Goal: Information Seeking & Learning: Learn about a topic

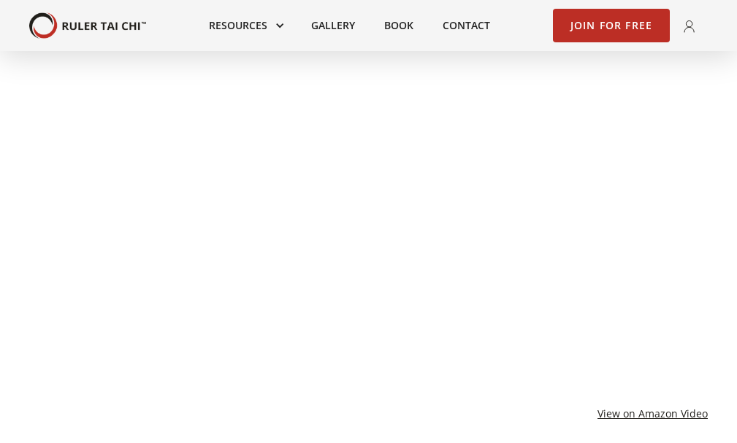
scroll to position [1095, 0]
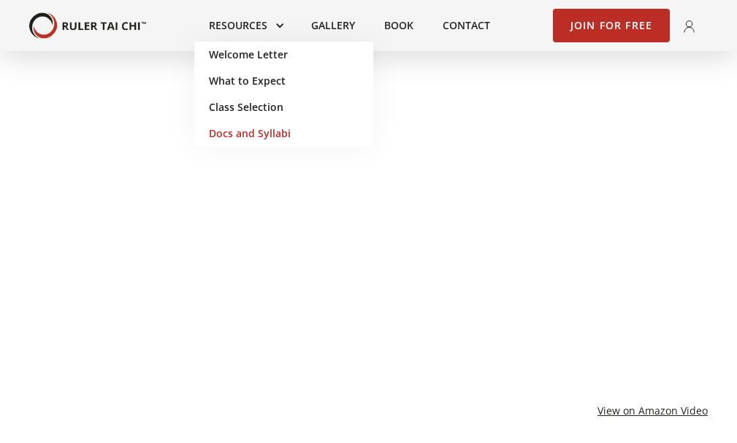
click at [253, 134] on link "Docs and Syllabi" at bounding box center [283, 133] width 179 height 26
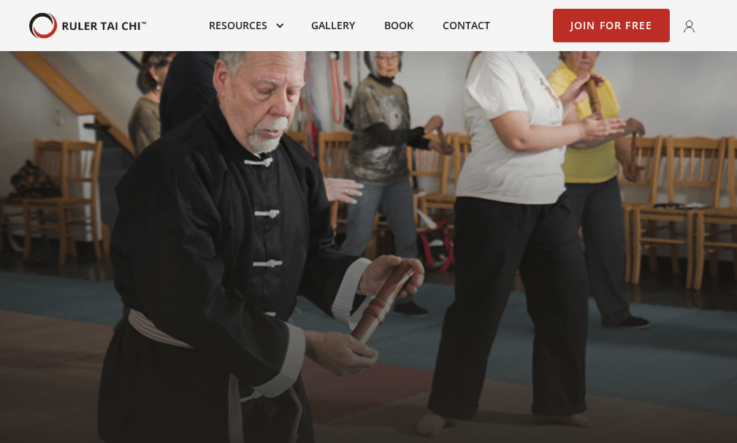
scroll to position [1095, 0]
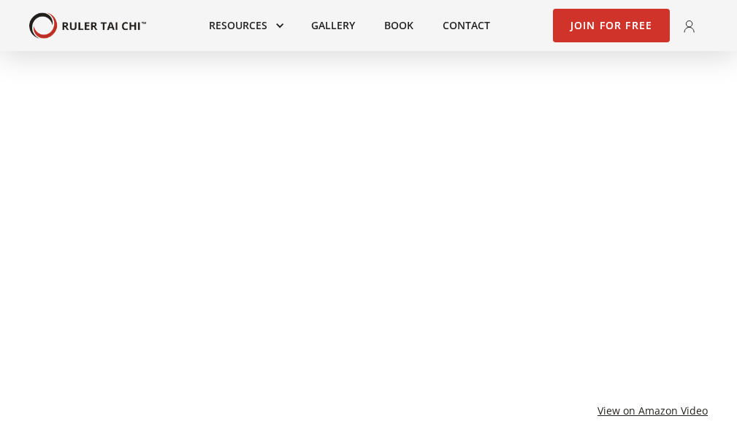
click at [628, 25] on link "Join for Free" at bounding box center [612, 26] width 118 height 34
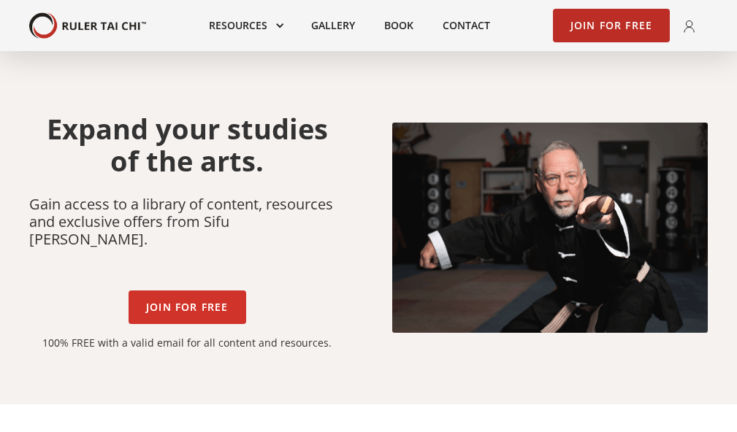
click at [193, 291] on link "Join for Free" at bounding box center [187, 308] width 118 height 34
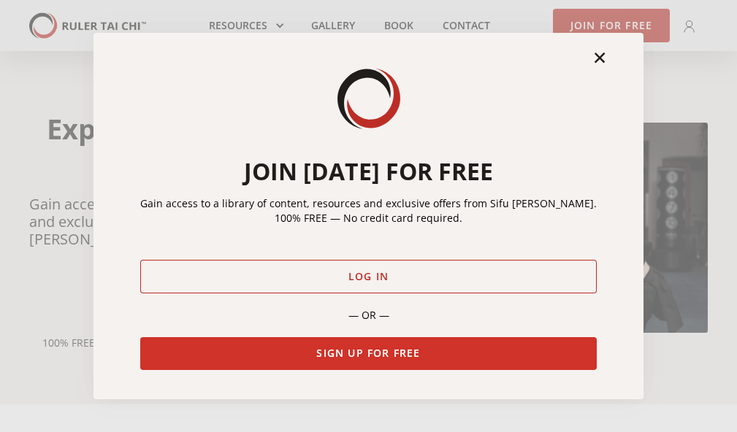
click at [361, 347] on link "Sign Up for Free" at bounding box center [368, 354] width 456 height 34
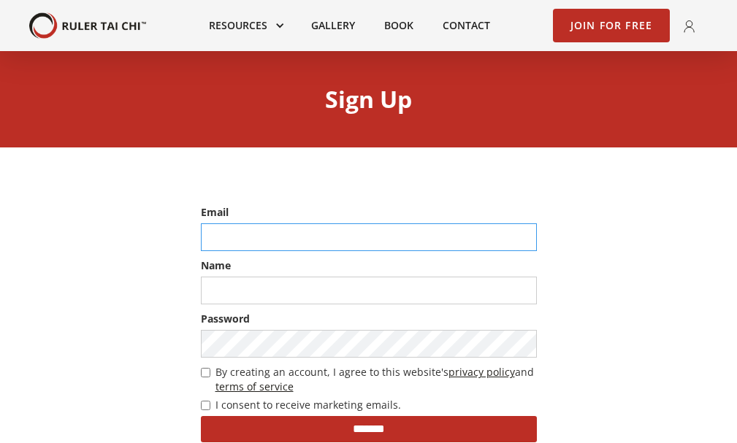
click at [220, 237] on input "email" at bounding box center [369, 237] width 336 height 28
type input "**********"
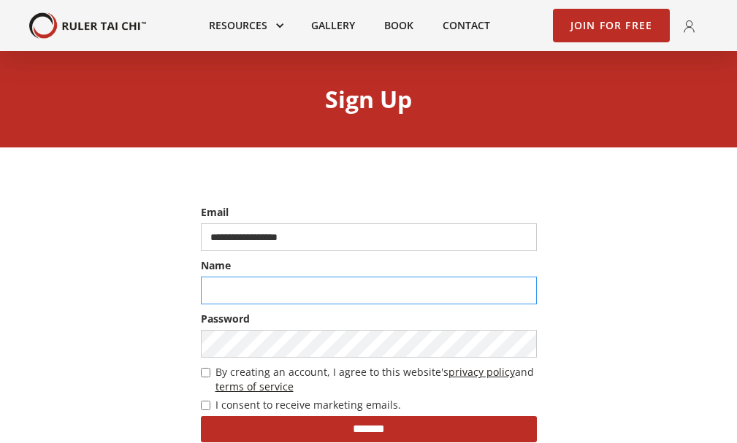
click at [272, 291] on input "text" at bounding box center [369, 291] width 336 height 28
click at [234, 304] on input "text" at bounding box center [369, 291] width 336 height 28
type input "*******"
click at [199, 406] on div "**********" at bounding box center [368, 335] width 365 height 261
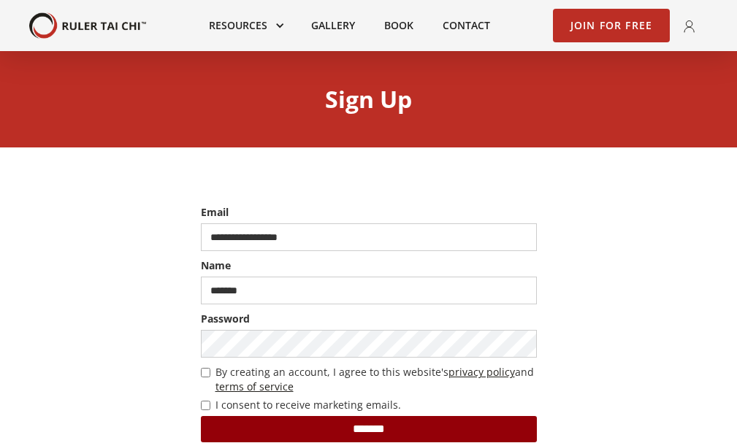
click at [430, 432] on input "*******" at bounding box center [369, 429] width 336 height 26
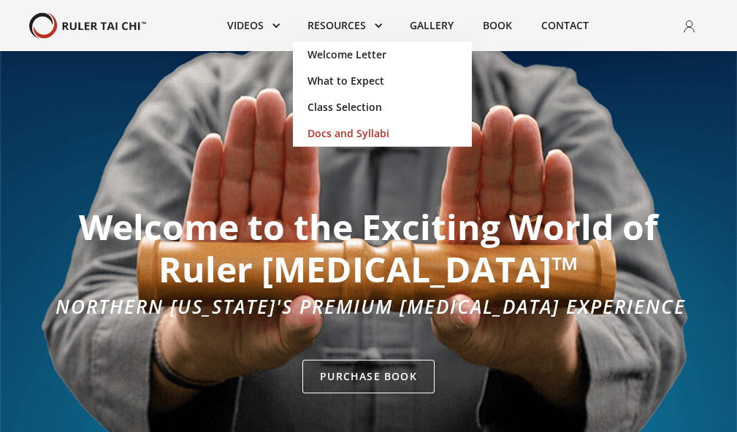
click at [338, 132] on link "Docs and Syllabi" at bounding box center [382, 133] width 179 height 26
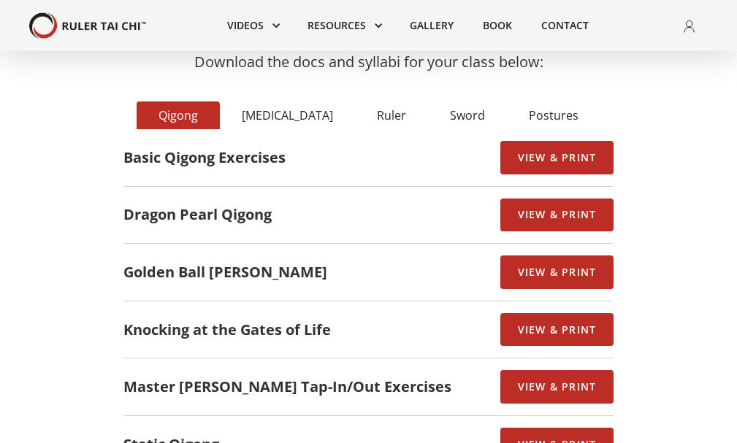
scroll to position [73, 0]
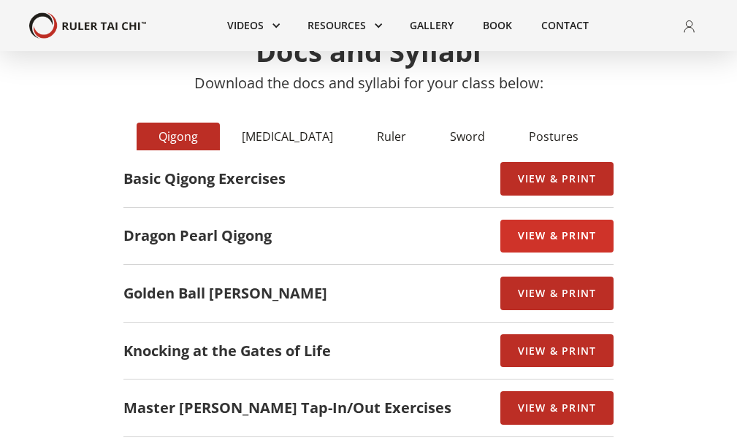
click at [534, 225] on link "View & Print" at bounding box center [556, 237] width 113 height 34
click at [377, 132] on div "Ruler" at bounding box center [391, 136] width 29 height 15
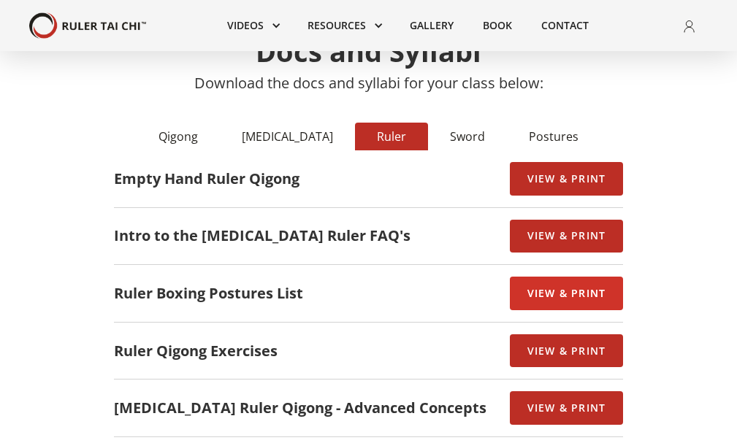
click at [510, 280] on link "View & Print" at bounding box center [566, 294] width 113 height 34
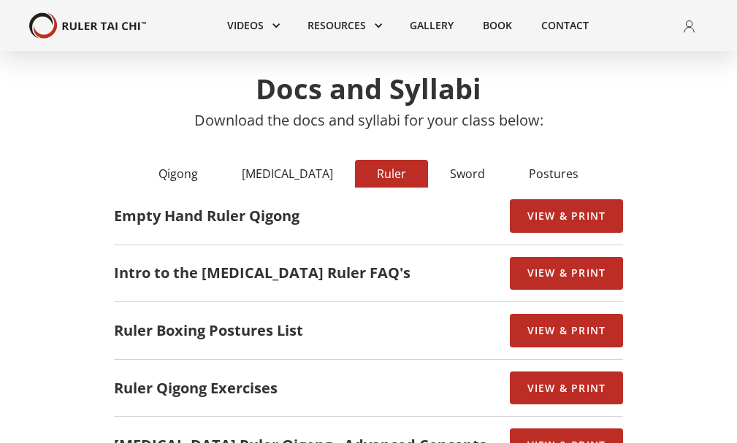
scroll to position [0, 0]
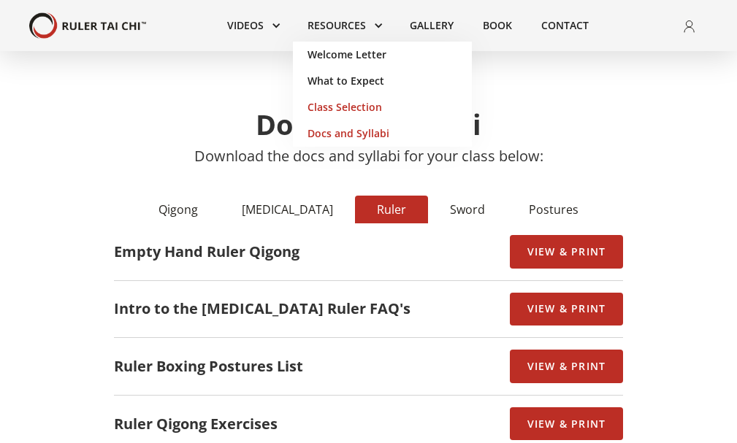
click at [354, 107] on link "Class Selection" at bounding box center [382, 107] width 179 height 26
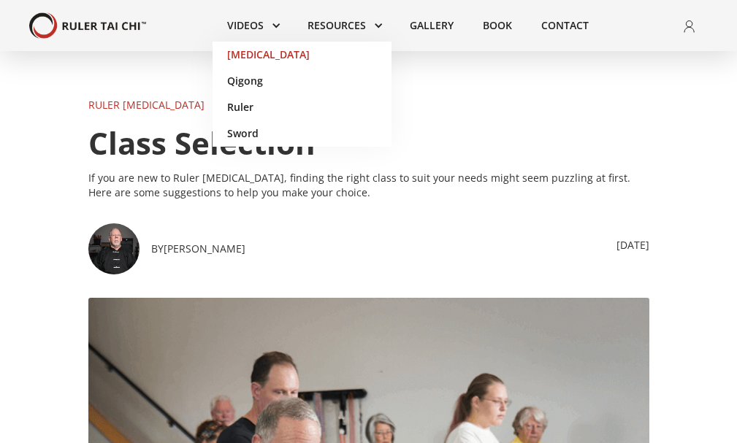
click at [259, 54] on link "[MEDICAL_DATA]" at bounding box center [301, 55] width 179 height 26
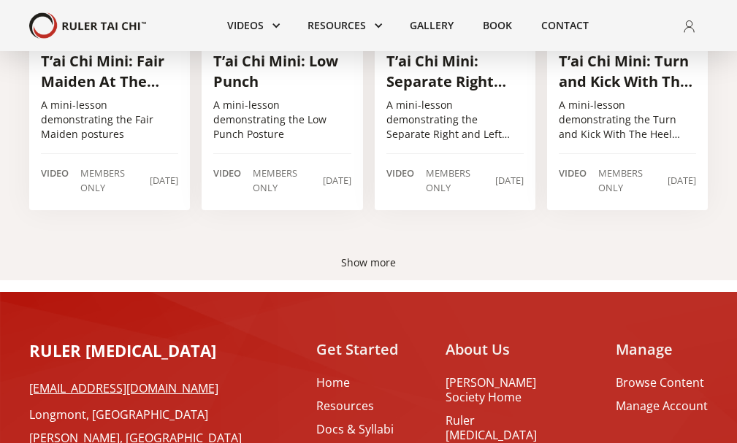
scroll to position [1022, 0]
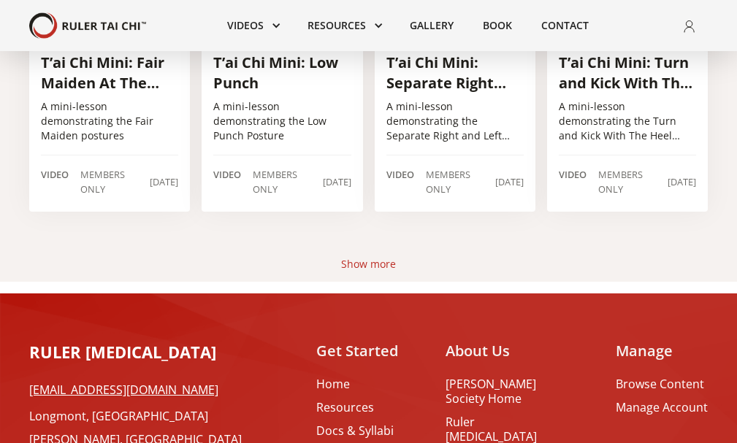
click at [364, 264] on div "Show more" at bounding box center [368, 264] width 55 height 15
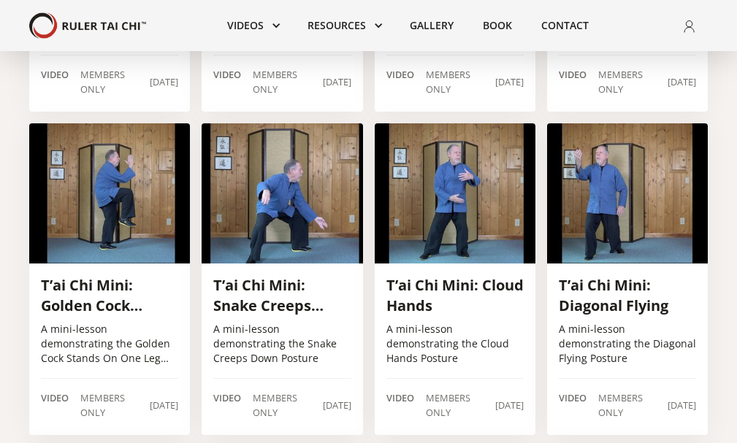
scroll to position [1168, 0]
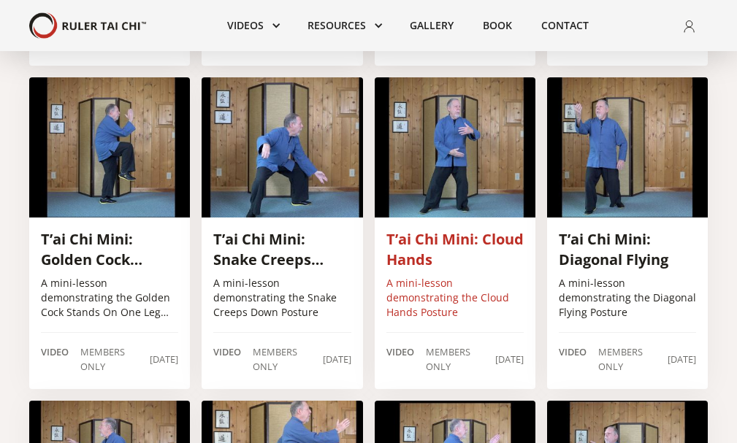
click at [471, 177] on img at bounding box center [455, 147] width 161 height 140
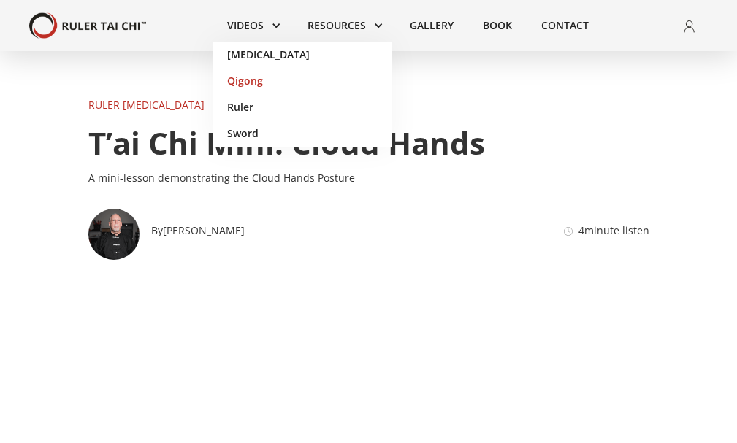
click at [234, 74] on link "Qigong" at bounding box center [301, 81] width 179 height 26
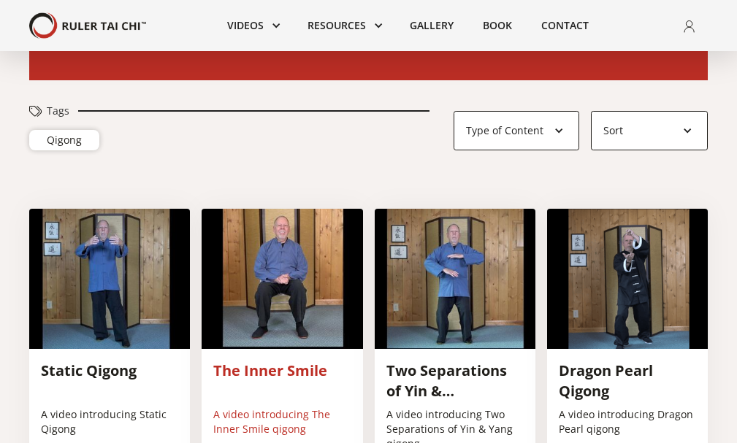
scroll to position [146, 0]
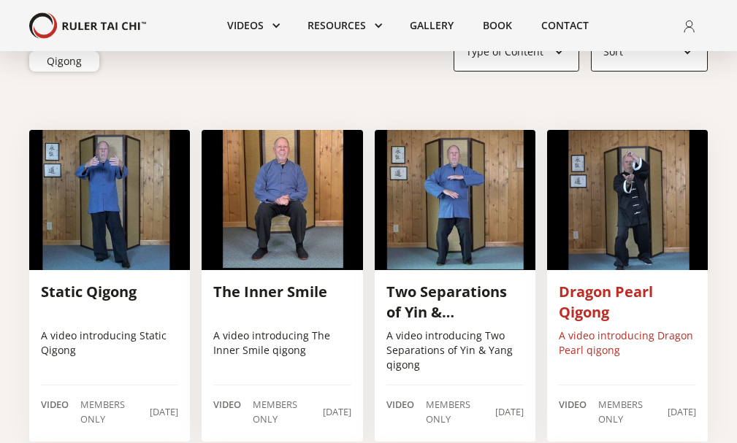
click at [593, 282] on h3 "Dragon Pearl Qigong" at bounding box center [626, 302] width 137 height 41
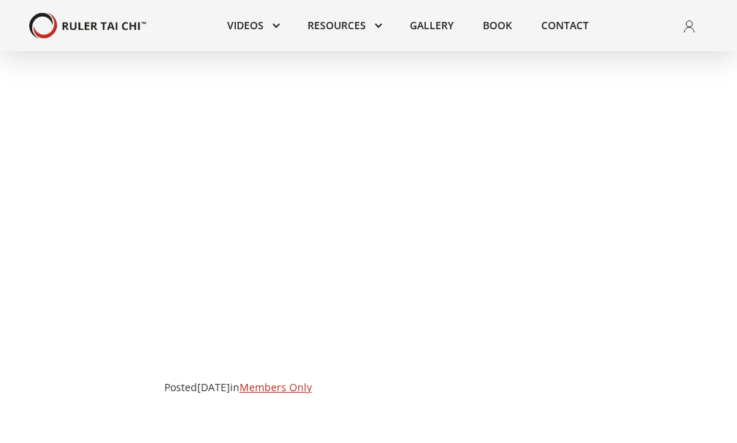
scroll to position [292, 0]
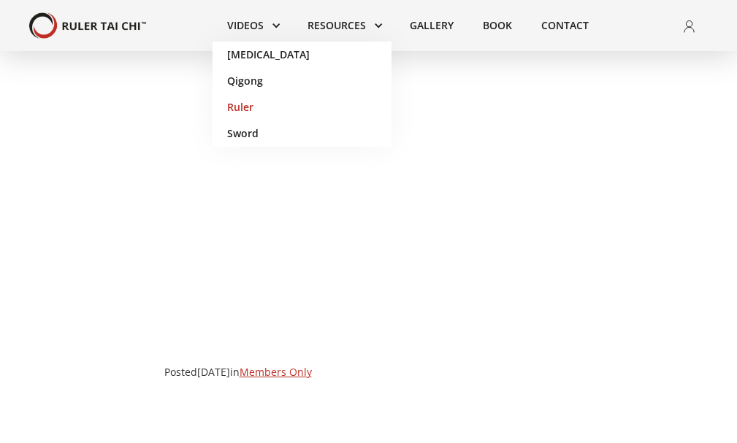
click at [232, 104] on link "Ruler" at bounding box center [301, 107] width 179 height 26
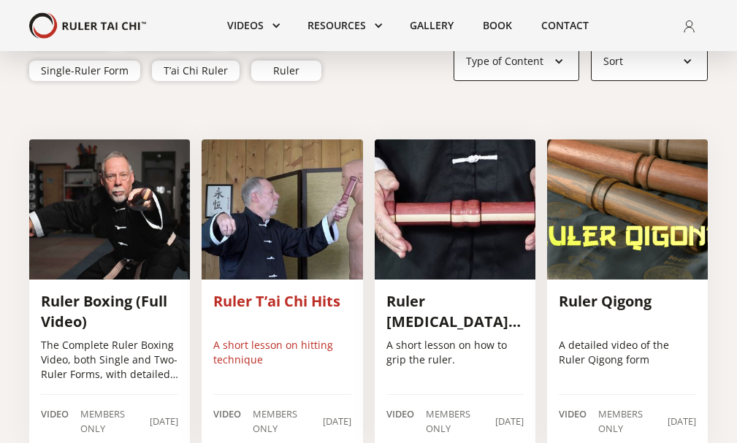
scroll to position [219, 0]
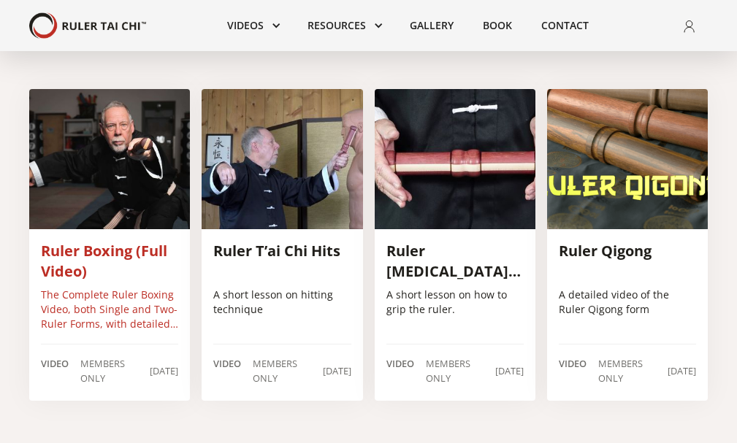
click at [133, 240] on div "Ruler Boxing (Full Video) The Complete Ruler Boxing Video, both Single and Two-…" at bounding box center [109, 313] width 161 height 168
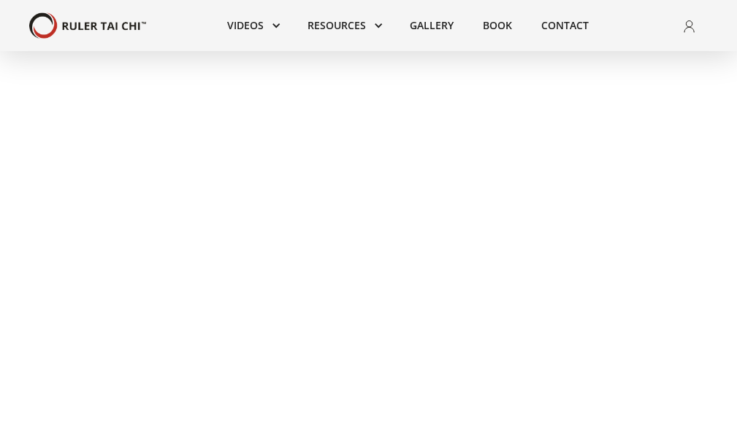
scroll to position [146, 0]
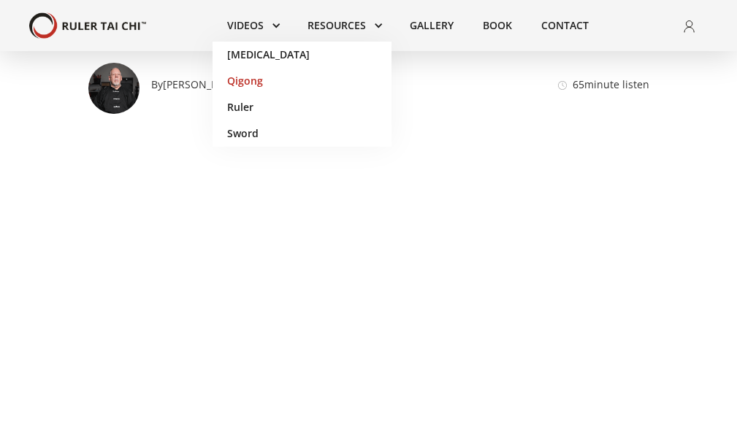
click at [239, 75] on link "Qigong" at bounding box center [301, 81] width 179 height 26
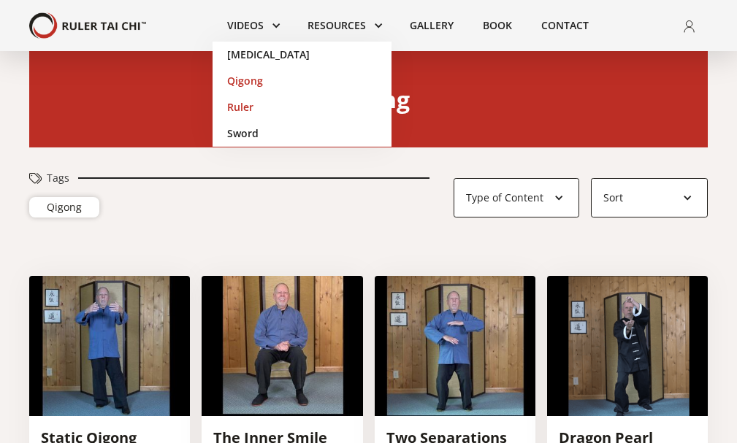
click at [250, 102] on link "Ruler" at bounding box center [301, 107] width 179 height 26
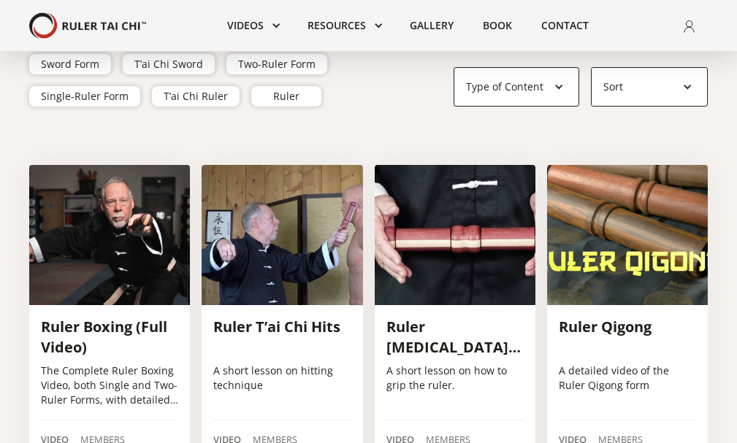
scroll to position [219, 0]
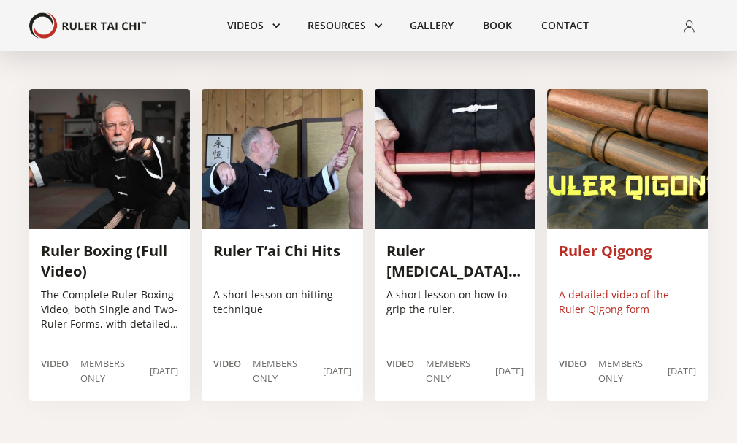
click at [617, 257] on h3 "Ruler Qigong" at bounding box center [626, 251] width 137 height 20
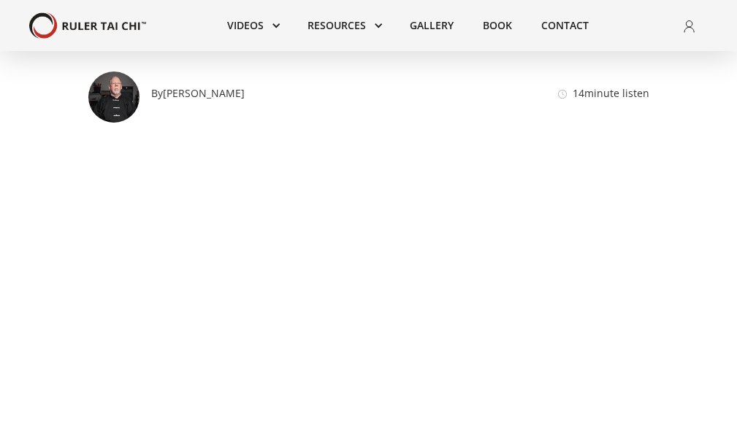
scroll to position [292, 0]
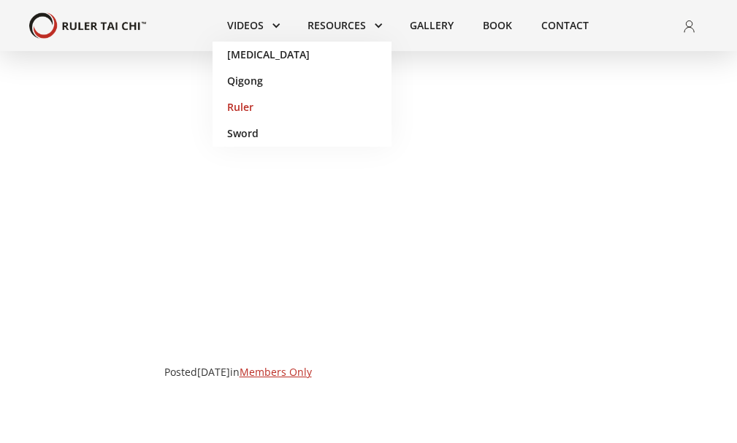
click at [241, 103] on link "Ruler" at bounding box center [301, 107] width 179 height 26
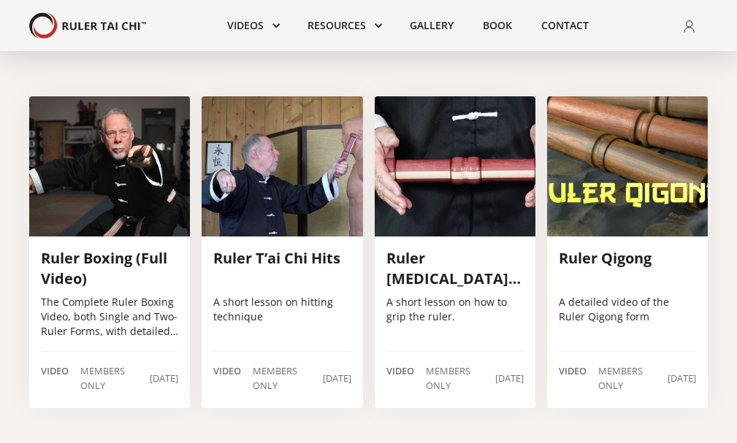
scroll to position [292, 0]
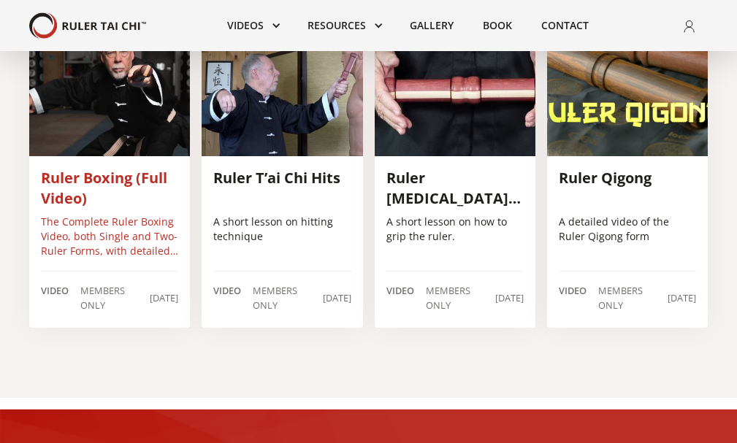
click at [145, 166] on div "Ruler Boxing (Full Video) The Complete Ruler Boxing Video, both Single and Two-…" at bounding box center [109, 240] width 161 height 168
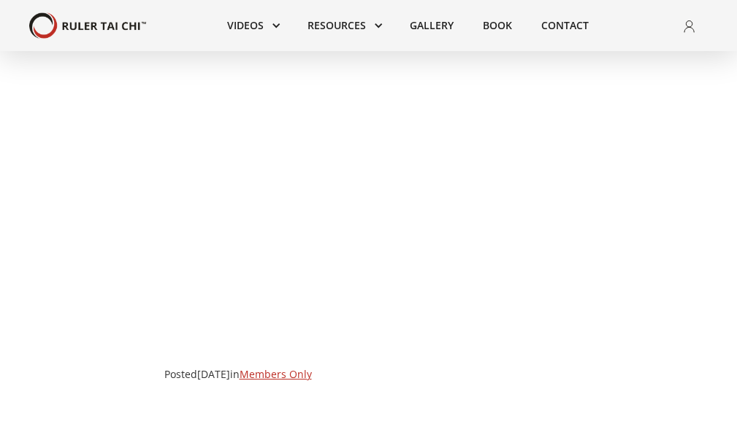
scroll to position [292, 0]
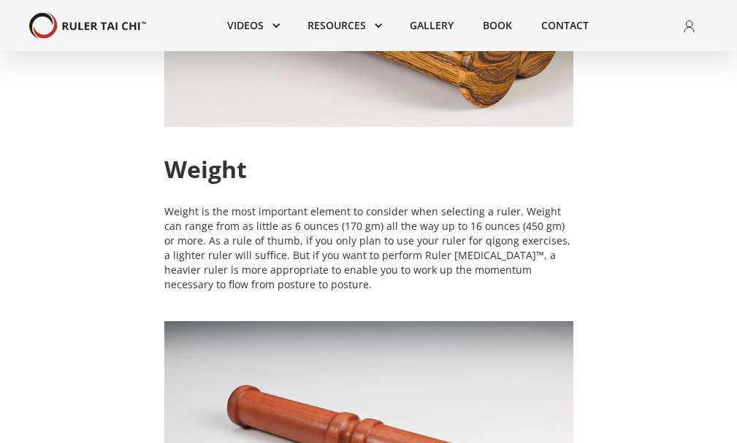
scroll to position [730, 0]
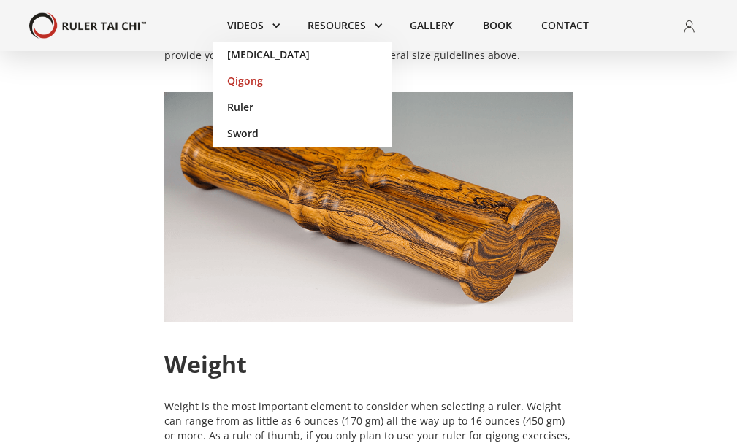
click at [245, 82] on link "Qigong" at bounding box center [301, 81] width 179 height 26
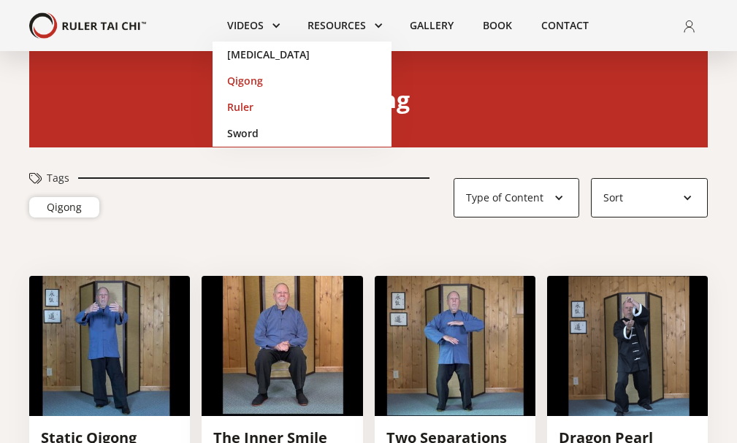
click at [247, 100] on link "Ruler" at bounding box center [301, 107] width 179 height 26
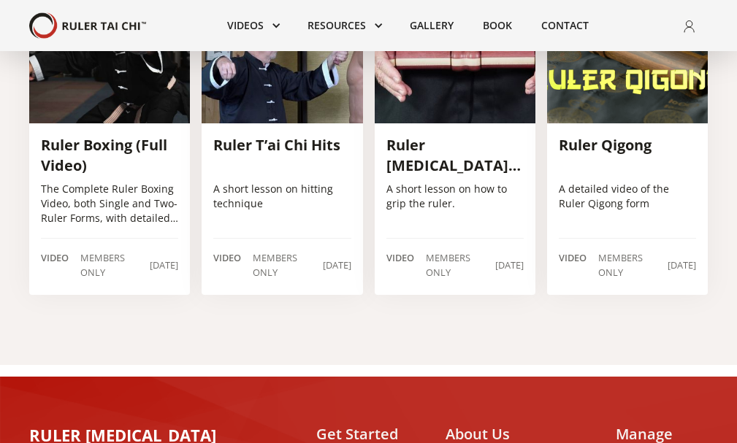
scroll to position [292, 0]
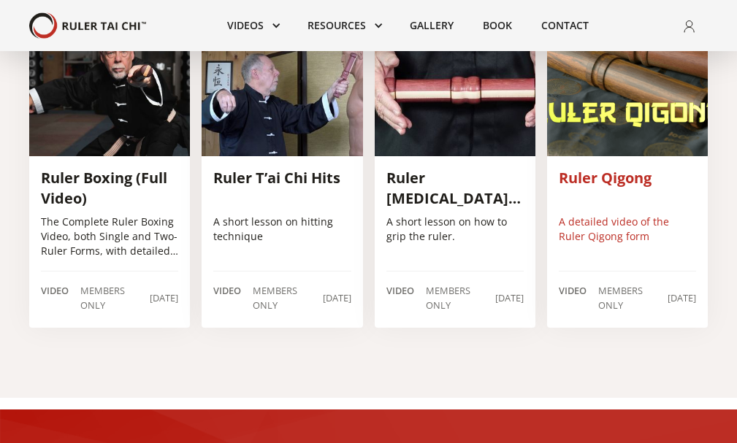
click at [582, 169] on h3 "Ruler Qigong" at bounding box center [626, 178] width 137 height 20
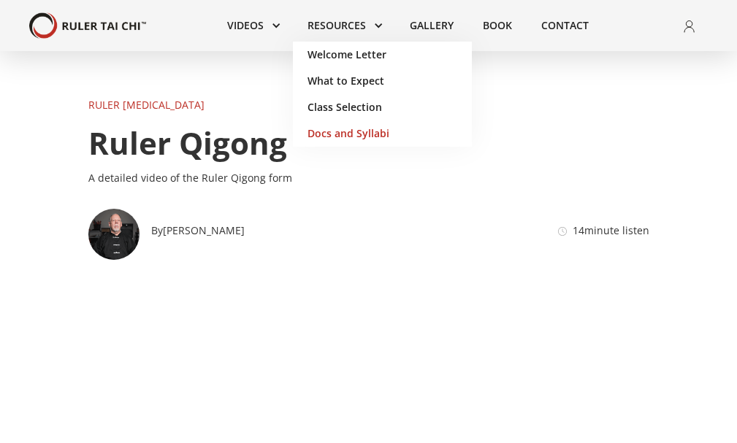
click at [352, 139] on link "Docs and Syllabi" at bounding box center [382, 133] width 179 height 26
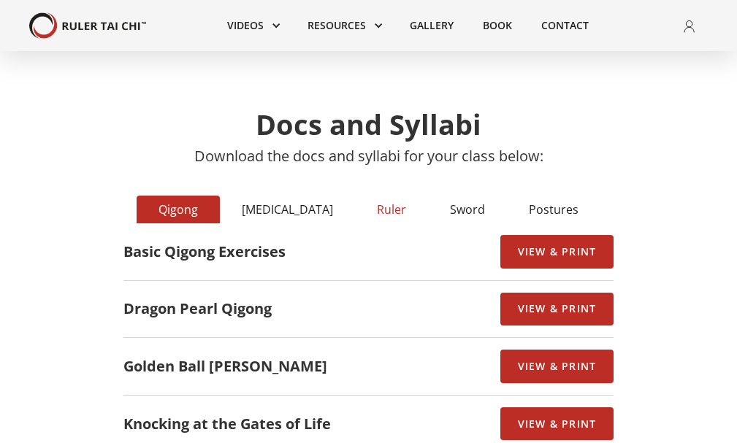
click at [377, 207] on div "Ruler" at bounding box center [391, 209] width 29 height 15
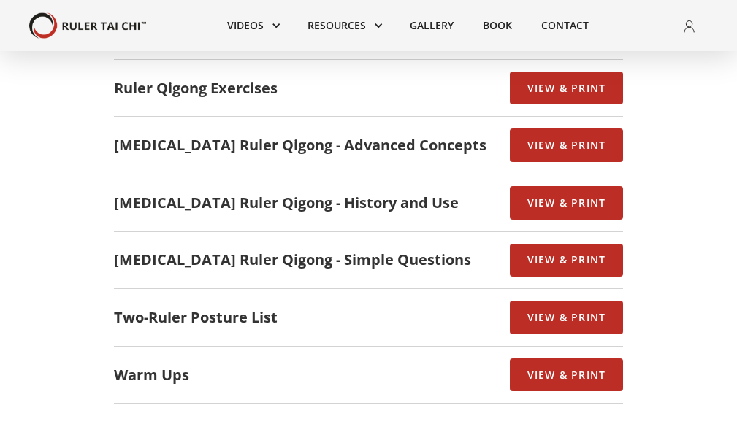
scroll to position [365, 0]
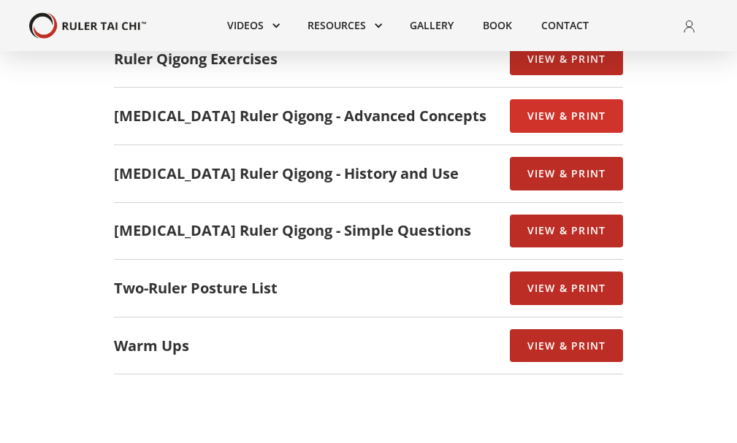
click at [517, 110] on link "View & Print" at bounding box center [566, 116] width 113 height 34
